Goal: Obtain resource: Download file/media

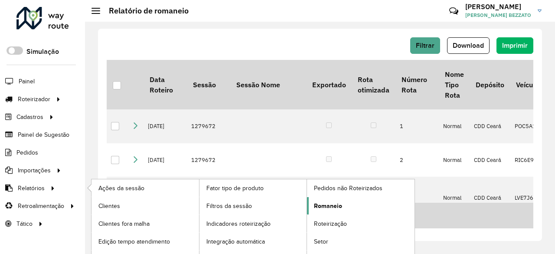
click at [322, 201] on span "Romaneio" at bounding box center [328, 205] width 28 height 9
click at [325, 201] on span "Romaneio" at bounding box center [328, 205] width 28 height 9
click at [329, 201] on span "Romaneio" at bounding box center [328, 205] width 28 height 9
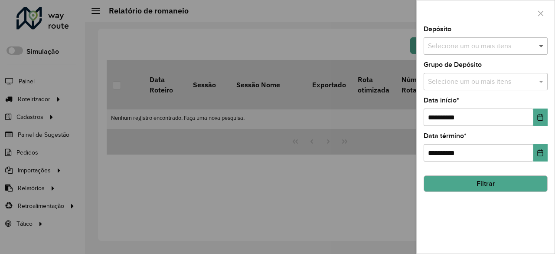
click at [541, 44] on span at bounding box center [542, 46] width 11 height 10
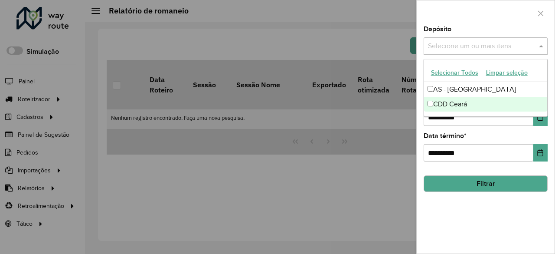
click at [468, 110] on div "CDD Ceará" at bounding box center [486, 104] width 124 height 15
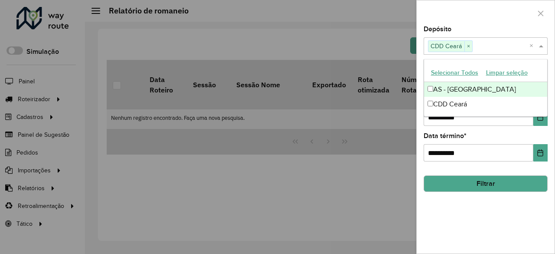
click at [480, 16] on div at bounding box center [486, 13] width 138 height 26
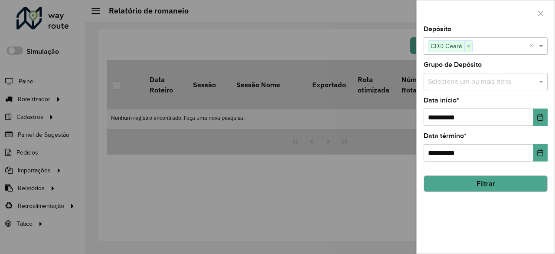
click at [493, 77] on input "text" at bounding box center [481, 82] width 111 height 10
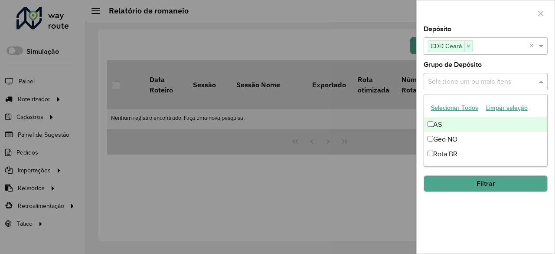
click at [468, 108] on button "Selecionar Todos" at bounding box center [454, 107] width 55 height 13
click at [489, 16] on div at bounding box center [486, 13] width 138 height 26
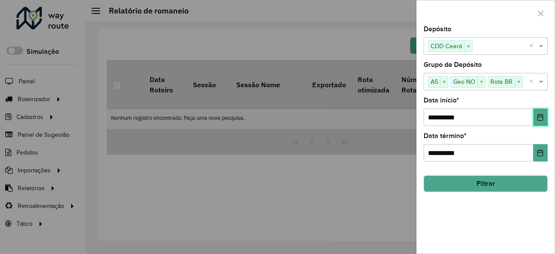
click at [537, 115] on button "Choose Date" at bounding box center [541, 116] width 14 height 17
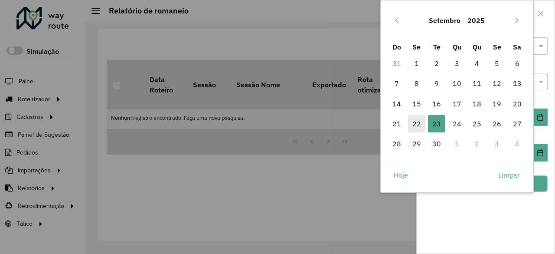
click at [421, 122] on span "22" at bounding box center [416, 123] width 17 height 17
type input "**********"
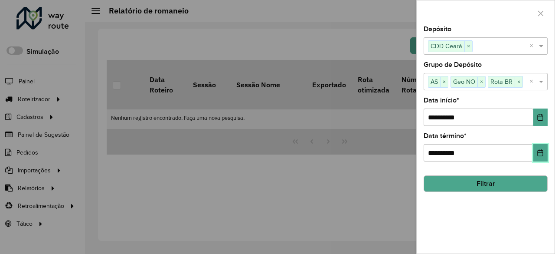
click at [537, 148] on button "Choose Date" at bounding box center [541, 152] width 14 height 17
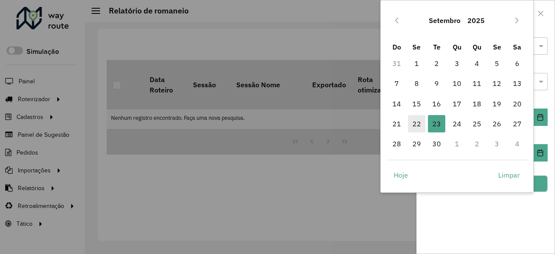
click at [418, 122] on span "22" at bounding box center [416, 123] width 17 height 17
type input "**********"
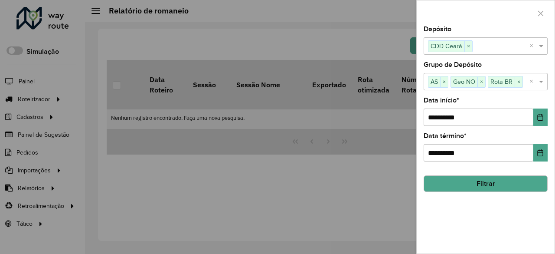
click at [487, 177] on button "Filtrar" at bounding box center [486, 183] width 124 height 16
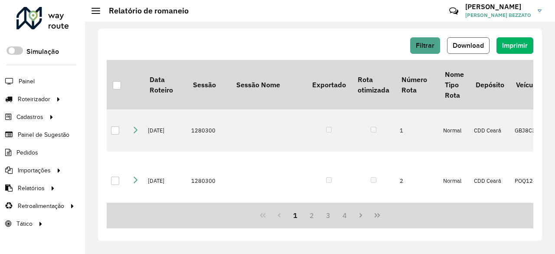
click at [485, 46] on button "Download" at bounding box center [468, 45] width 43 height 16
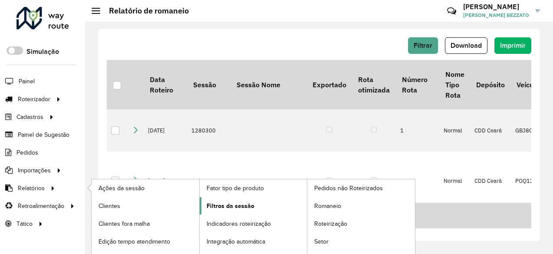
scroll to position [12, 0]
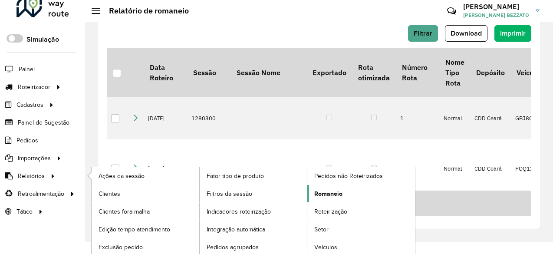
click at [361, 192] on link "Romaneio" at bounding box center [361, 193] width 108 height 17
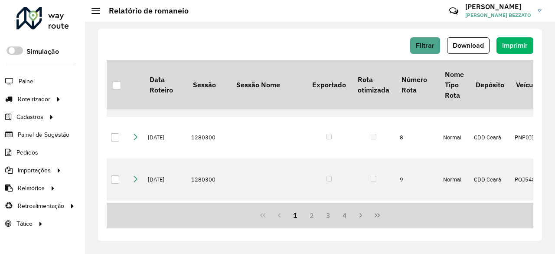
scroll to position [390, 0]
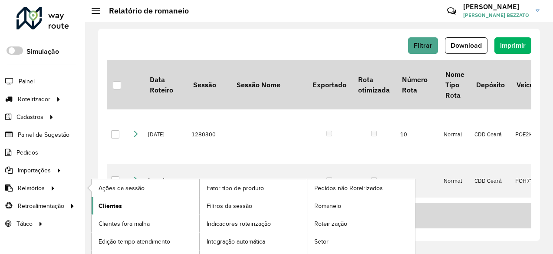
click at [114, 204] on span "Clientes" at bounding box center [109, 205] width 23 height 9
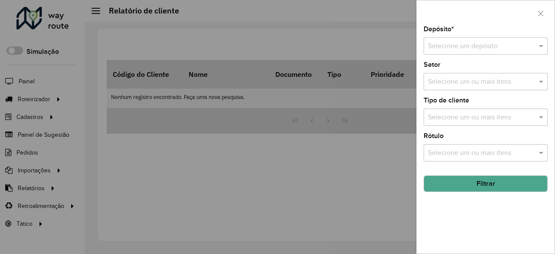
click at [490, 48] on input "text" at bounding box center [477, 46] width 98 height 10
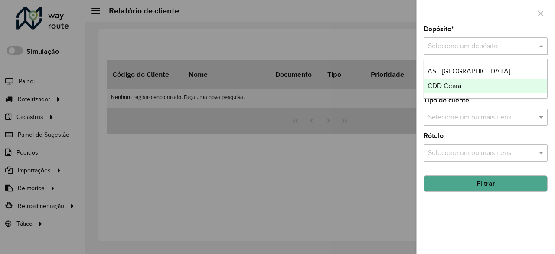
click at [481, 85] on div "CDD Ceará" at bounding box center [486, 86] width 124 height 15
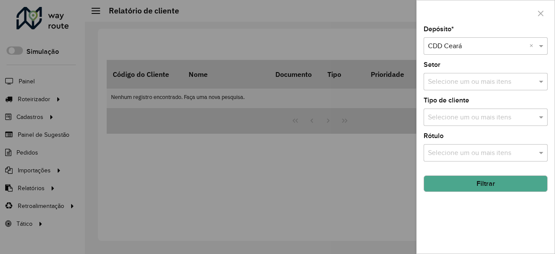
click at [470, 80] on input "text" at bounding box center [481, 82] width 111 height 10
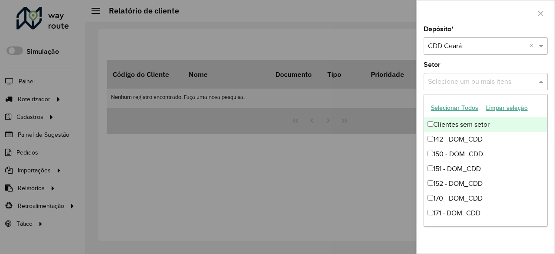
click at [465, 106] on button "Selecionar Todos" at bounding box center [454, 107] width 55 height 13
click at [475, 17] on div at bounding box center [486, 13] width 138 height 26
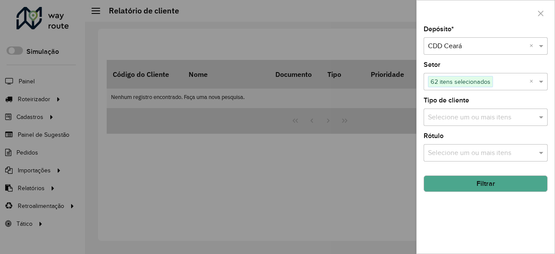
click at [472, 115] on input "text" at bounding box center [481, 117] width 111 height 10
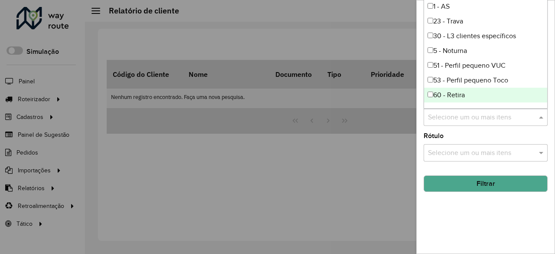
click at [474, 170] on hb-field-button "Filtrar" at bounding box center [486, 179] width 124 height 23
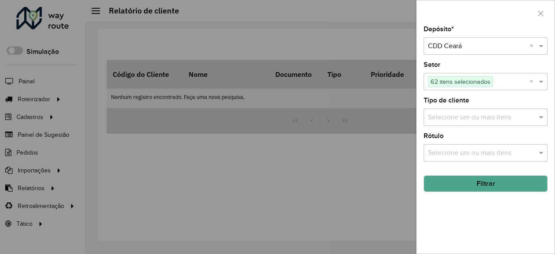
click at [479, 184] on button "Filtrar" at bounding box center [486, 183] width 124 height 16
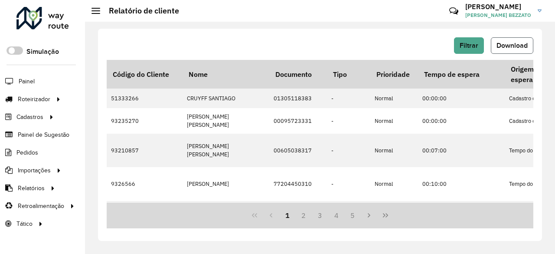
click at [504, 38] on button "Download" at bounding box center [512, 45] width 43 height 16
